Goal: Information Seeking & Learning: Learn about a topic

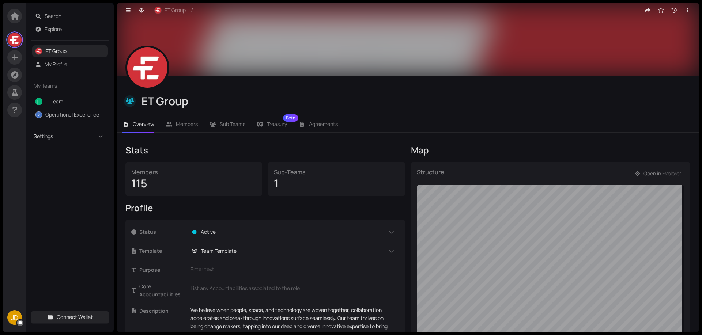
click at [56, 134] on span "Settings" at bounding box center [64, 136] width 60 height 8
click at [13, 320] on span "JD" at bounding box center [14, 317] width 7 height 15
click at [17, 110] on icon at bounding box center [14, 109] width 9 height 7
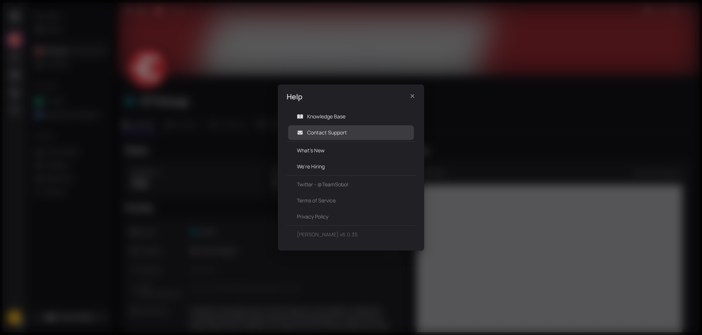
click at [334, 132] on link "Contact Support" at bounding box center [327, 132] width 40 height 7
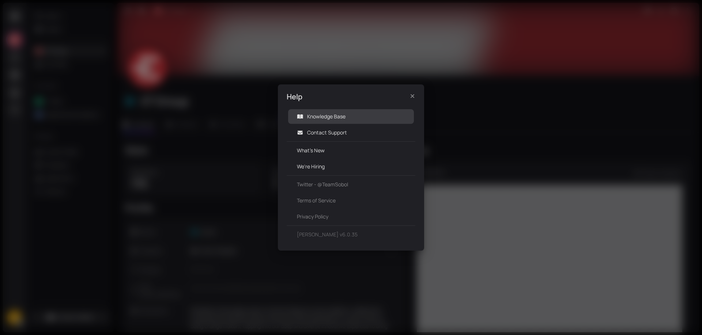
click at [325, 117] on link "Knowledge Base" at bounding box center [326, 116] width 38 height 7
click at [412, 96] on icon "Close" at bounding box center [412, 96] width 4 height 4
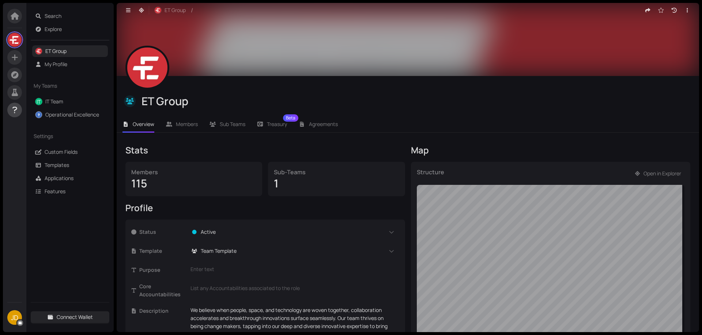
click at [12, 109] on icon at bounding box center [14, 109] width 9 height 7
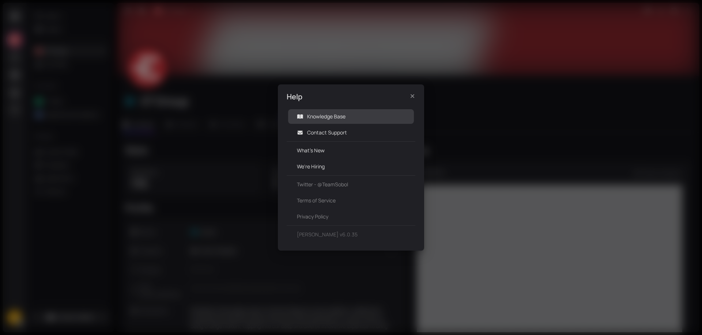
click at [326, 116] on link "Knowledge Base" at bounding box center [326, 116] width 38 height 7
click at [411, 98] on icon "Close" at bounding box center [412, 96] width 7 height 6
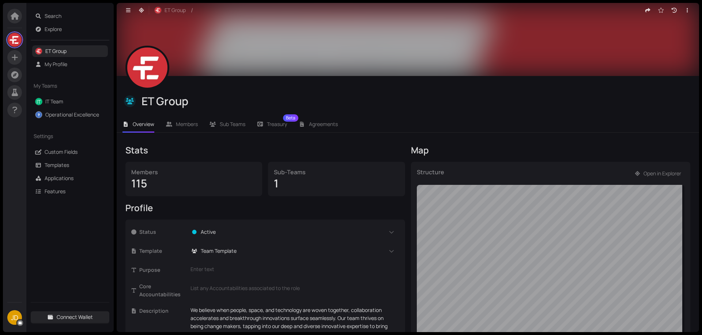
click at [16, 318] on span "JD" at bounding box center [14, 317] width 7 height 15
drag, startPoint x: 17, startPoint y: 312, endPoint x: 46, endPoint y: 296, distance: 33.5
click at [128, 9] on icon "button" at bounding box center [128, 10] width 4 height 4
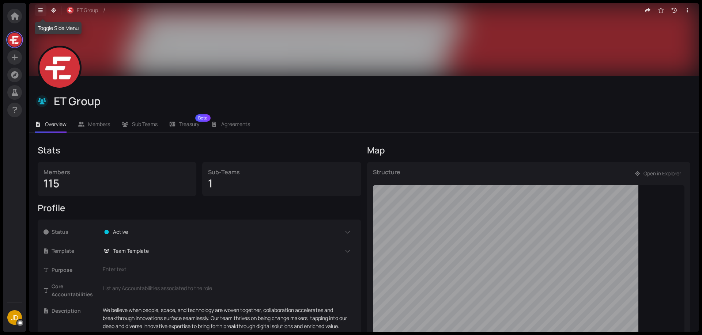
click at [39, 9] on icon "button" at bounding box center [40, 10] width 7 height 5
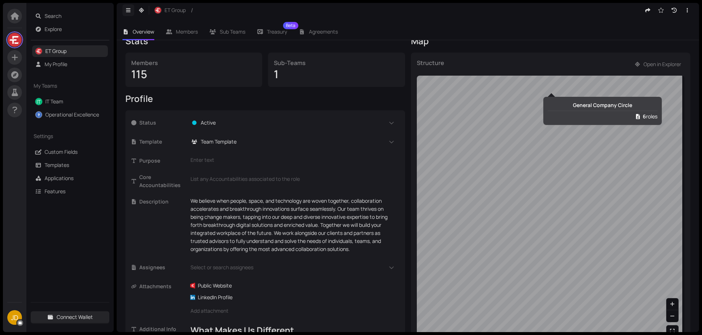
scroll to position [146, 0]
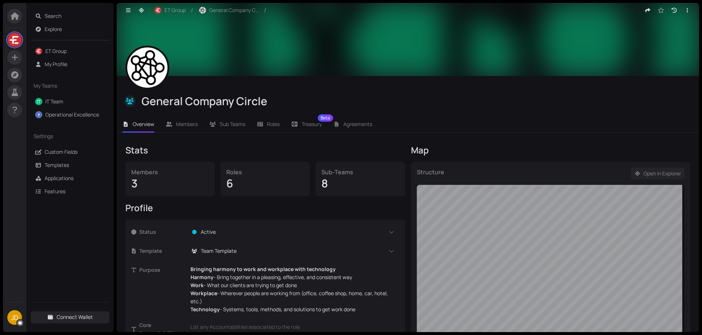
click at [660, 177] on span "Open in Explorer" at bounding box center [662, 174] width 38 height 8
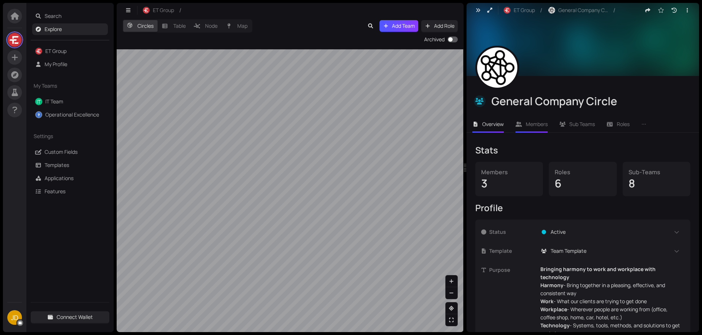
click at [540, 124] on span "Members" at bounding box center [536, 124] width 22 height 7
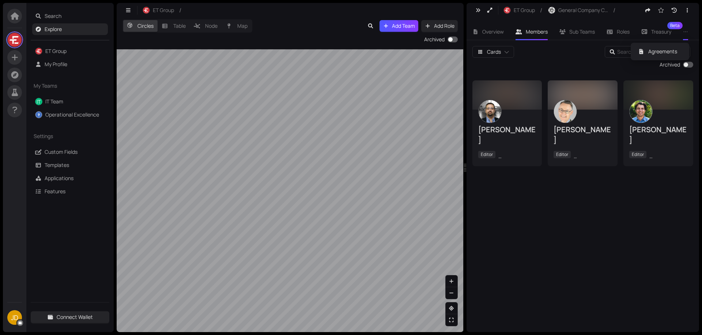
click at [686, 33] on icon "ellipsis" at bounding box center [685, 31] width 5 height 5
click at [584, 8] on span "General Company Circle" at bounding box center [583, 10] width 50 height 8
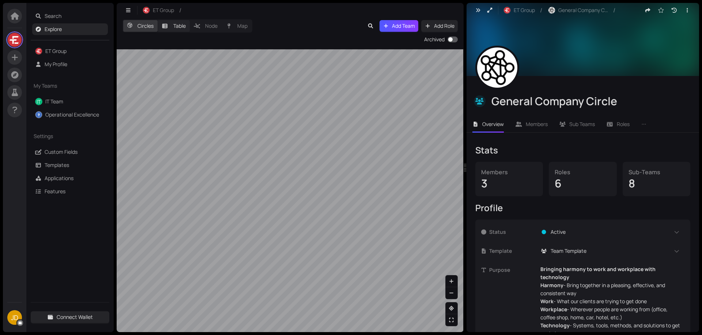
click at [169, 27] on label "Table" at bounding box center [174, 26] width 32 height 12
click at [158, 20] on input "Table" at bounding box center [158, 20] width 0 height 0
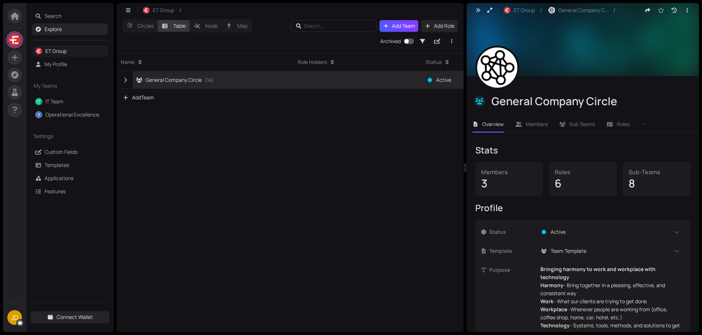
click at [58, 50] on link "ET Group" at bounding box center [55, 51] width 21 height 7
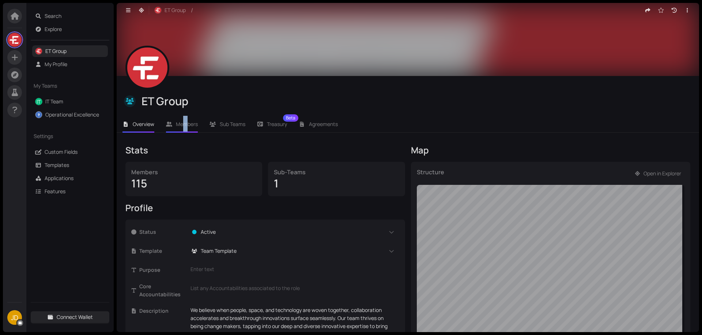
click at [185, 125] on span "Members" at bounding box center [187, 124] width 22 height 7
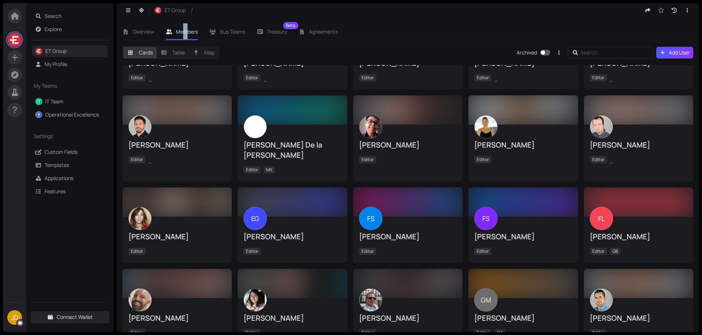
scroll to position [512, 0]
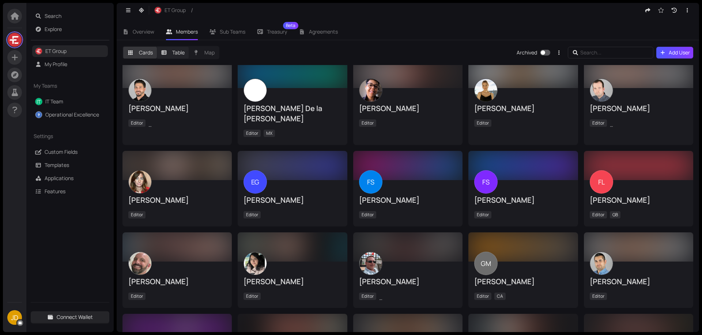
click at [176, 53] on label "Table" at bounding box center [173, 53] width 32 height 12
click at [157, 47] on input "Table" at bounding box center [157, 47] width 0 height 0
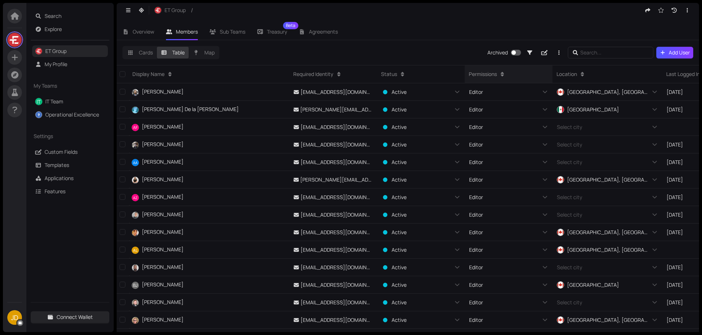
click at [500, 74] on icon at bounding box center [502, 74] width 7 height 5
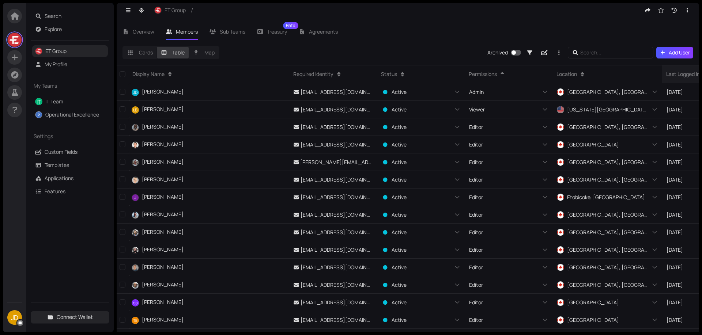
click at [680, 76] on div "Last Logged In" at bounding box center [683, 74] width 34 height 8
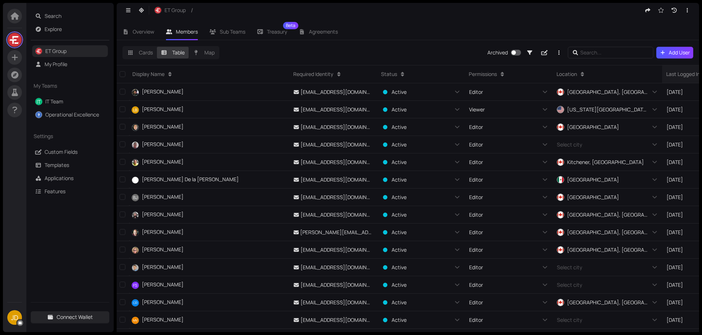
click at [680, 76] on div "Last Logged In" at bounding box center [683, 74] width 34 height 8
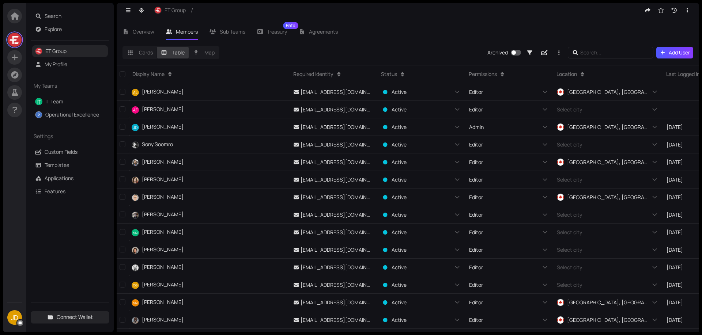
click at [11, 315] on span "JD" at bounding box center [14, 317] width 7 height 15
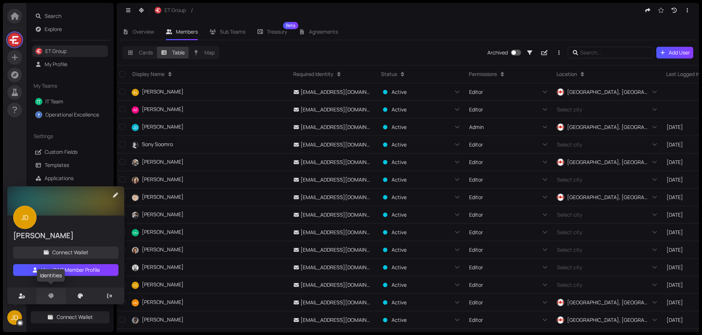
click at [53, 293] on div at bounding box center [51, 296] width 29 height 17
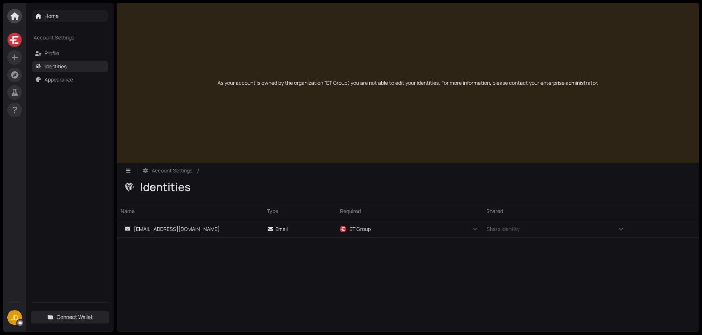
click at [53, 15] on link "Home" at bounding box center [52, 15] width 14 height 7
